Goal: Task Accomplishment & Management: Complete application form

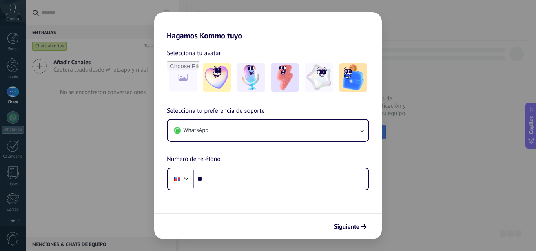
click at [75, 144] on div "Hagamos Kommo tuyo Selecciona tu avatar Selecciona tu preferencia de soporte Wh…" at bounding box center [268, 125] width 536 height 251
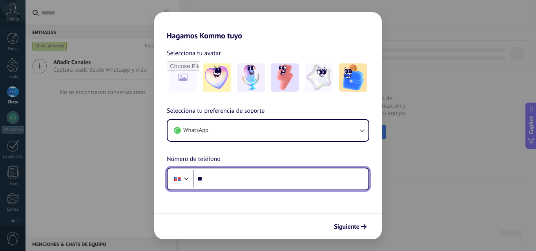
click at [247, 177] on input "**" at bounding box center [280, 179] width 175 height 18
click at [204, 179] on input "**********" at bounding box center [280, 179] width 175 height 18
click at [200, 177] on input "**********" at bounding box center [280, 179] width 175 height 18
click at [250, 178] on input "**********" at bounding box center [280, 179] width 175 height 18
type input "**"
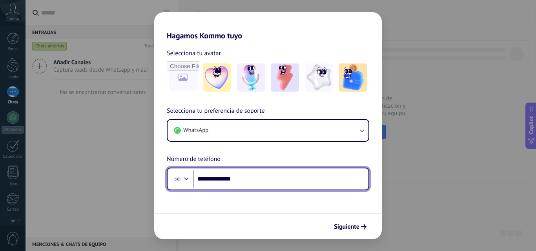
click at [182, 179] on div at bounding box center [186, 177] width 9 height 9
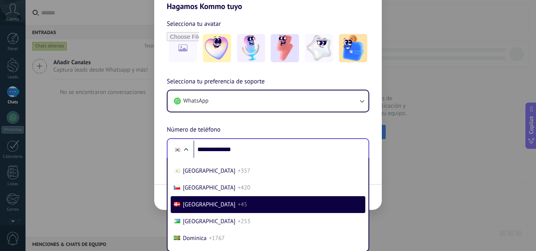
scroll to position [841, 0]
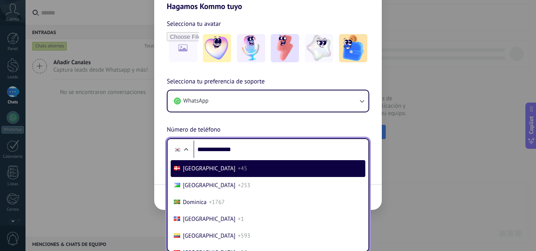
click at [290, 217] on li "[GEOGRAPHIC_DATA] +1" at bounding box center [268, 219] width 195 height 17
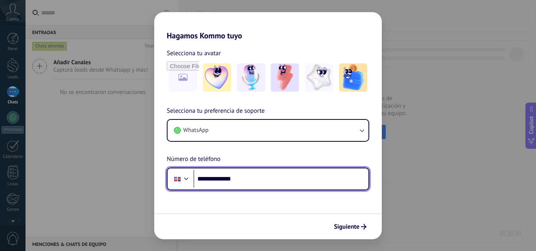
scroll to position [0, 0]
click at [245, 180] on input "**********" at bounding box center [280, 179] width 175 height 18
type input "**********"
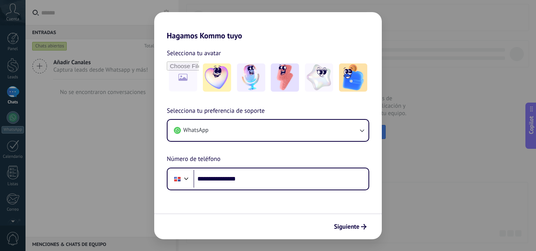
click at [355, 235] on div "Siguiente" at bounding box center [268, 227] width 228 height 26
click at [352, 225] on span "Siguiente" at bounding box center [347, 226] width 26 height 5
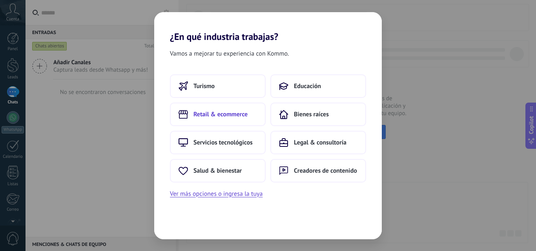
click at [230, 118] on button "Retail & ecommerce" at bounding box center [218, 115] width 96 height 24
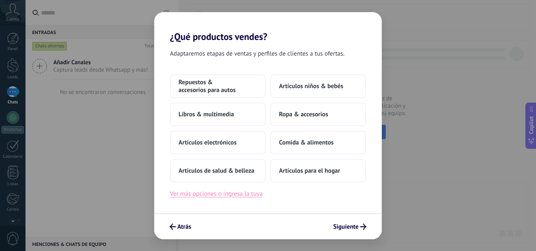
click at [227, 197] on button "Ver más opciones o ingresa la tuya" at bounding box center [216, 194] width 93 height 10
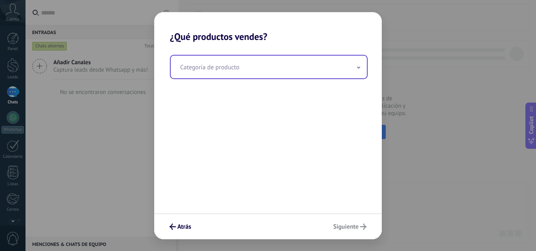
click at [233, 63] on input "text" at bounding box center [269, 67] width 196 height 23
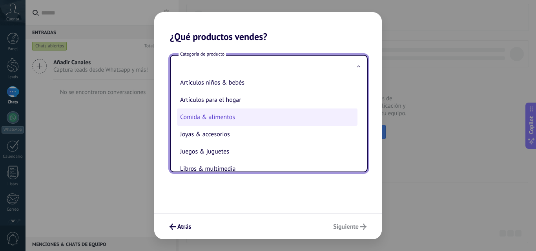
scroll to position [77, 0]
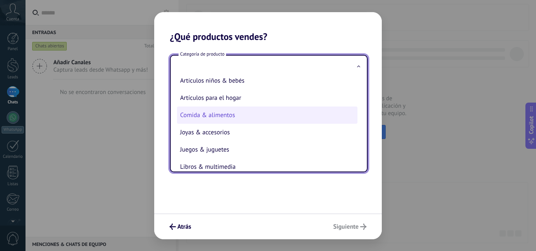
click at [202, 117] on li "Comida & alimentos" at bounding box center [267, 115] width 180 height 17
type input "**********"
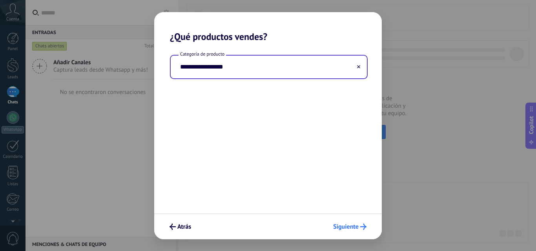
click at [341, 226] on span "Siguiente" at bounding box center [346, 226] width 26 height 5
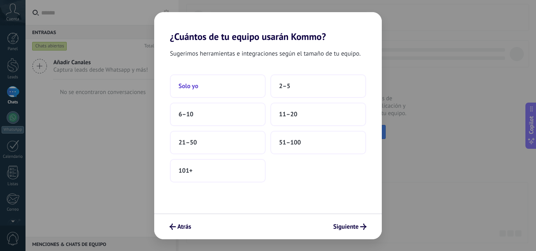
click at [228, 87] on button "Solo yo" at bounding box center [218, 87] width 96 height 24
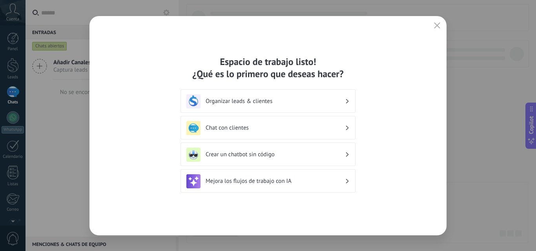
click at [299, 100] on h3 "Organizar leads & clientes" at bounding box center [275, 101] width 139 height 7
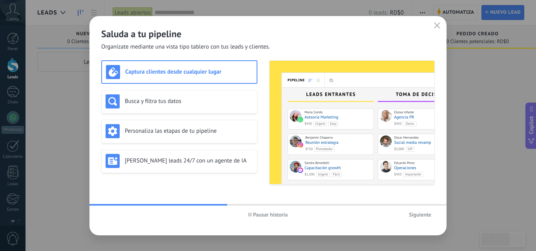
click at [155, 68] on h3 "Captura clientes desde cualquier lugar" at bounding box center [189, 71] width 128 height 7
click at [159, 97] on div "Busca y filtra tus datos" at bounding box center [180, 102] width 148 height 14
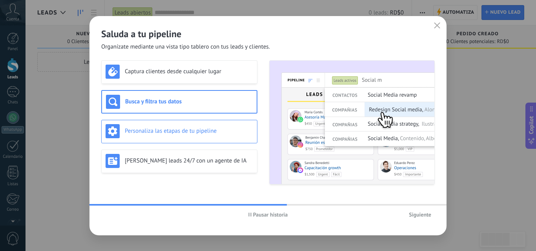
click at [168, 121] on div "Personaliza las etapas de tu pipeline" at bounding box center [179, 132] width 156 height 24
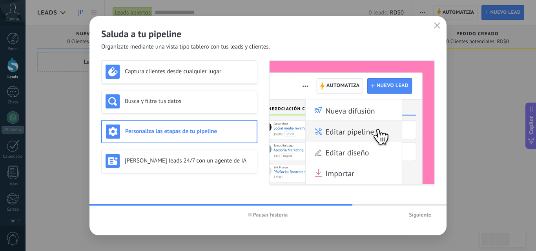
click at [425, 216] on span "Siguiente" at bounding box center [420, 214] width 22 height 5
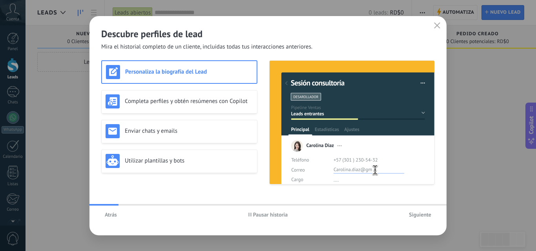
click at [423, 216] on span "Siguiente" at bounding box center [420, 214] width 22 height 5
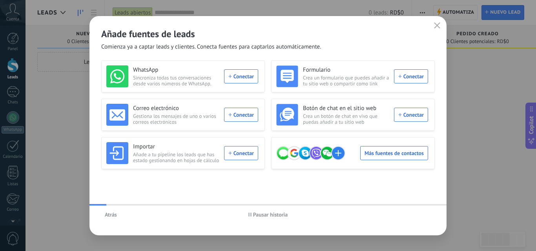
click at [423, 216] on div "Atrás Pausar historia" at bounding box center [267, 215] width 357 height 18
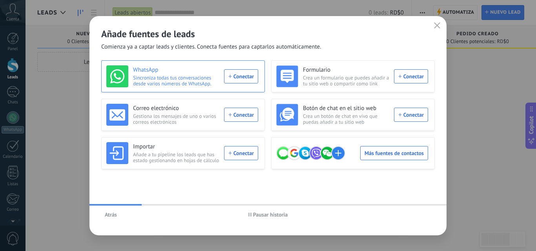
click at [242, 75] on div "WhatsApp Sincroniza todas tus conversaciones desde varios números de WhatsApp. …" at bounding box center [182, 77] width 152 height 22
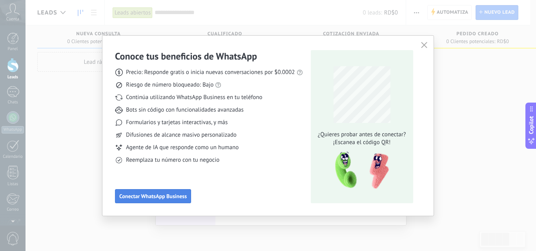
click at [155, 197] on span "Conectar WhatsApp Business" at bounding box center [152, 196] width 67 height 5
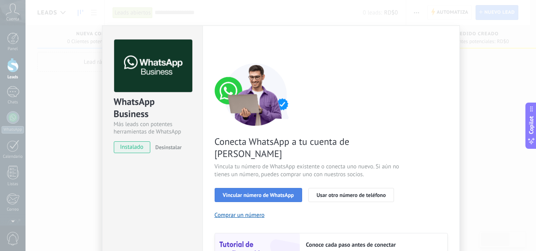
click at [271, 193] on span "Vincular número de WhatsApp" at bounding box center [258, 195] width 71 height 5
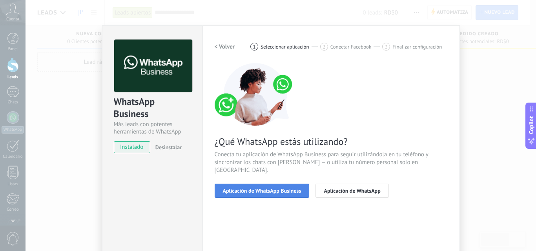
click at [277, 188] on span "Aplicación de WhatsApp Business" at bounding box center [262, 190] width 78 height 5
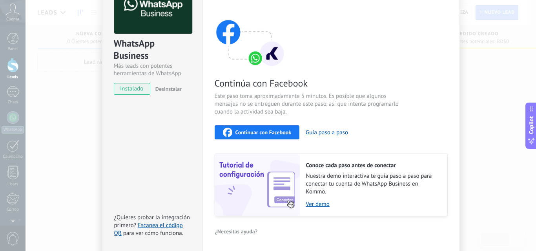
scroll to position [49, 0]
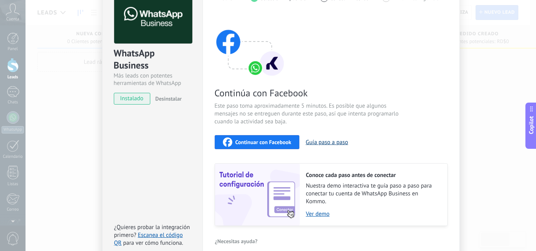
click at [328, 141] on button "Guía paso a paso" at bounding box center [327, 142] width 42 height 7
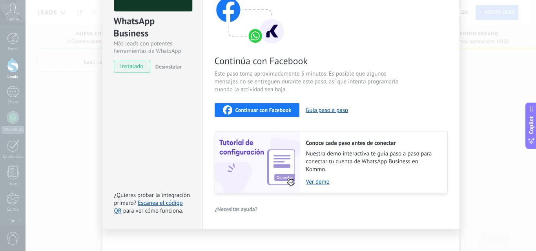
scroll to position [88, 0]
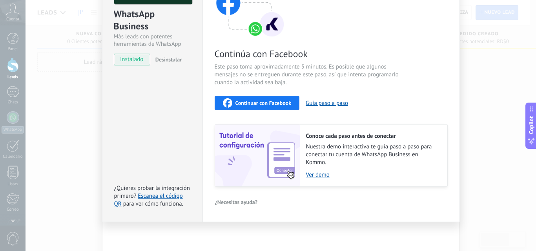
click at [61, 95] on div "WhatsApp Business Más leads con potentes herramientas de WhatsApp instalado Des…" at bounding box center [281, 125] width 510 height 251
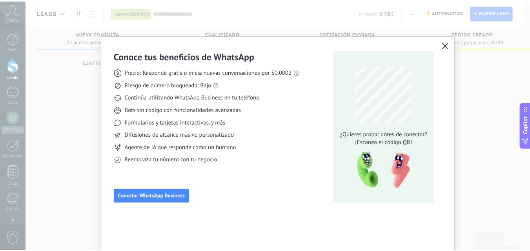
scroll to position [0, 0]
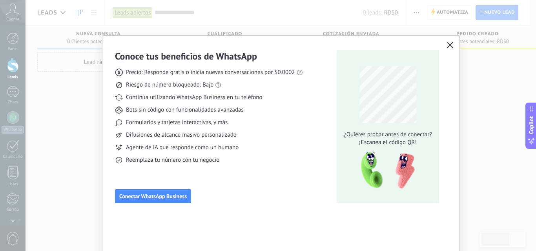
click at [450, 46] on use "button" at bounding box center [450, 45] width 6 height 6
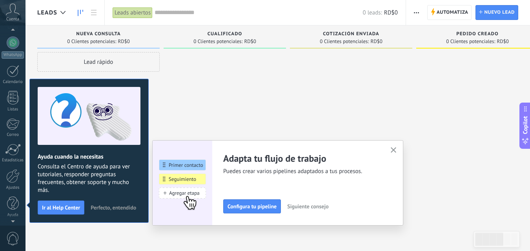
scroll to position [74, 0]
click at [12, 8] on icon at bounding box center [13, 10] width 14 height 12
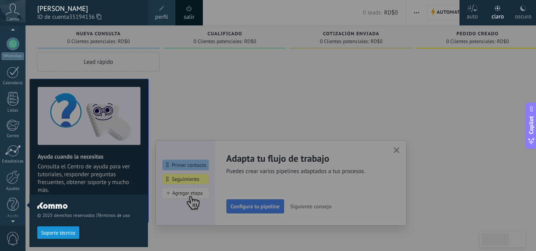
click at [13, 10] on icon at bounding box center [13, 10] width 14 height 12
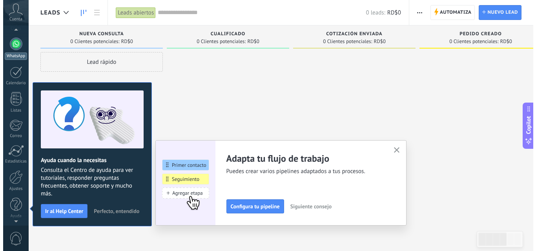
scroll to position [70, 0]
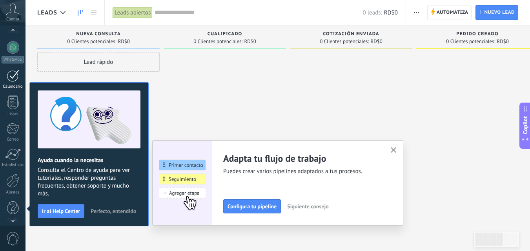
click at [11, 77] on div at bounding box center [13, 76] width 13 height 12
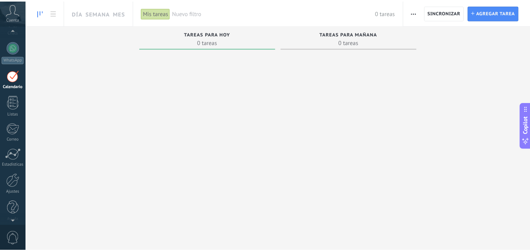
scroll to position [23, 0]
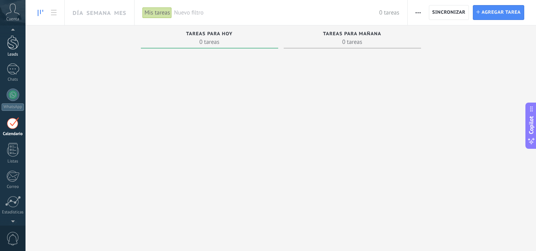
click at [15, 46] on div at bounding box center [13, 42] width 12 height 15
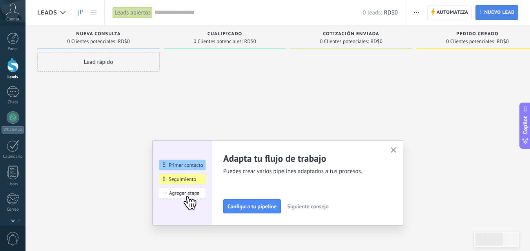
click at [511, 9] on span "Nuevo lead" at bounding box center [499, 12] width 31 height 14
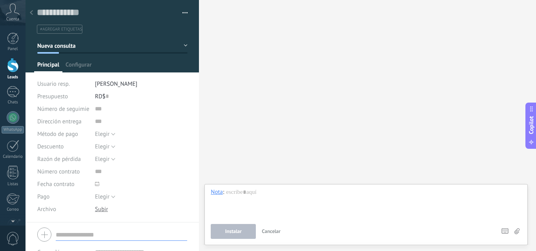
click at [11, 2] on div "Cuenta" at bounding box center [13, 13] width 26 height 26
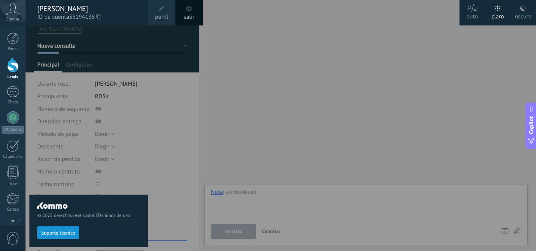
click at [519, 11] on div "oscuro" at bounding box center [523, 15] width 16 height 20
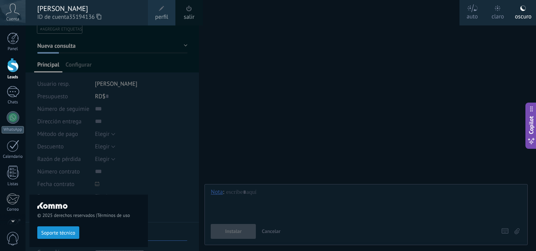
click at [164, 5] on span at bounding box center [161, 8] width 9 height 9
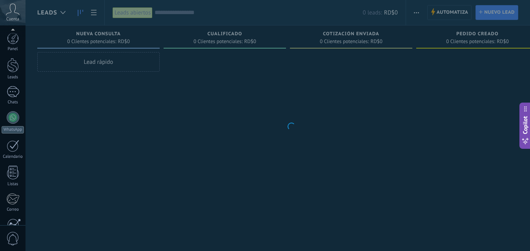
scroll to position [75, 0]
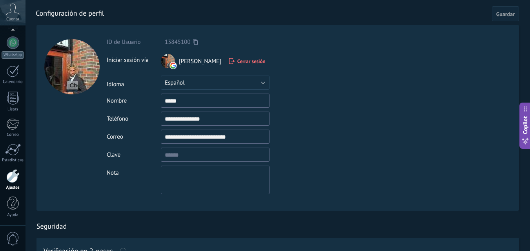
click at [237, 59] on span "Cerrar sesión" at bounding box center [251, 61] width 28 height 7
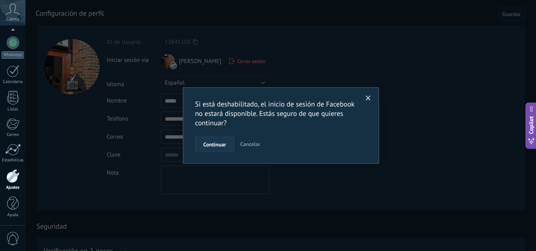
click at [213, 147] on span "Continuar" at bounding box center [214, 144] width 23 height 5
